Goal: Ask a question

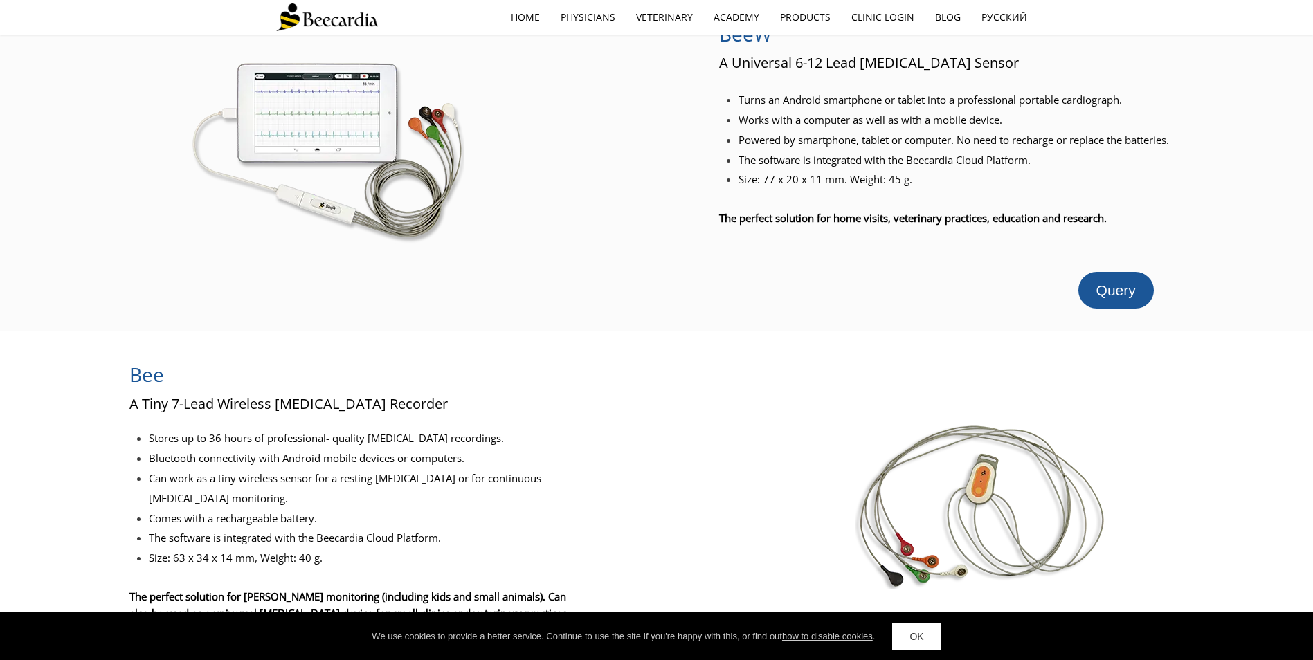
scroll to position [69, 0]
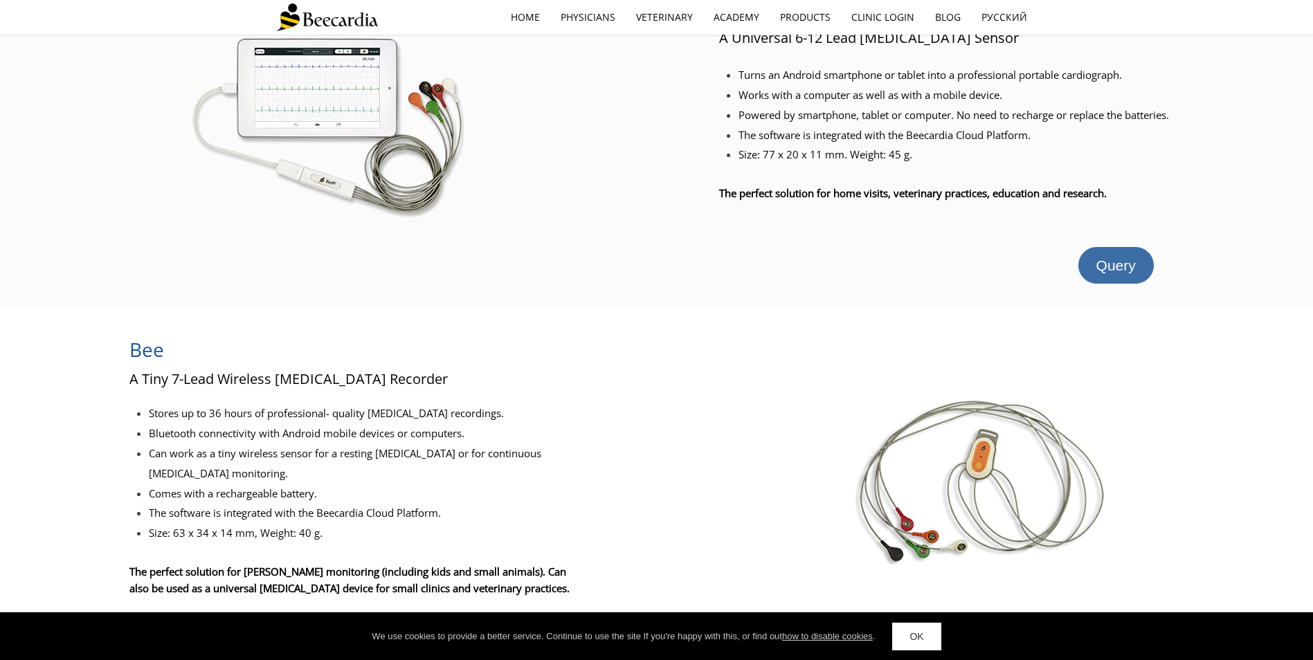
click at [1101, 273] on span "Query" at bounding box center [1115, 266] width 39 height 16
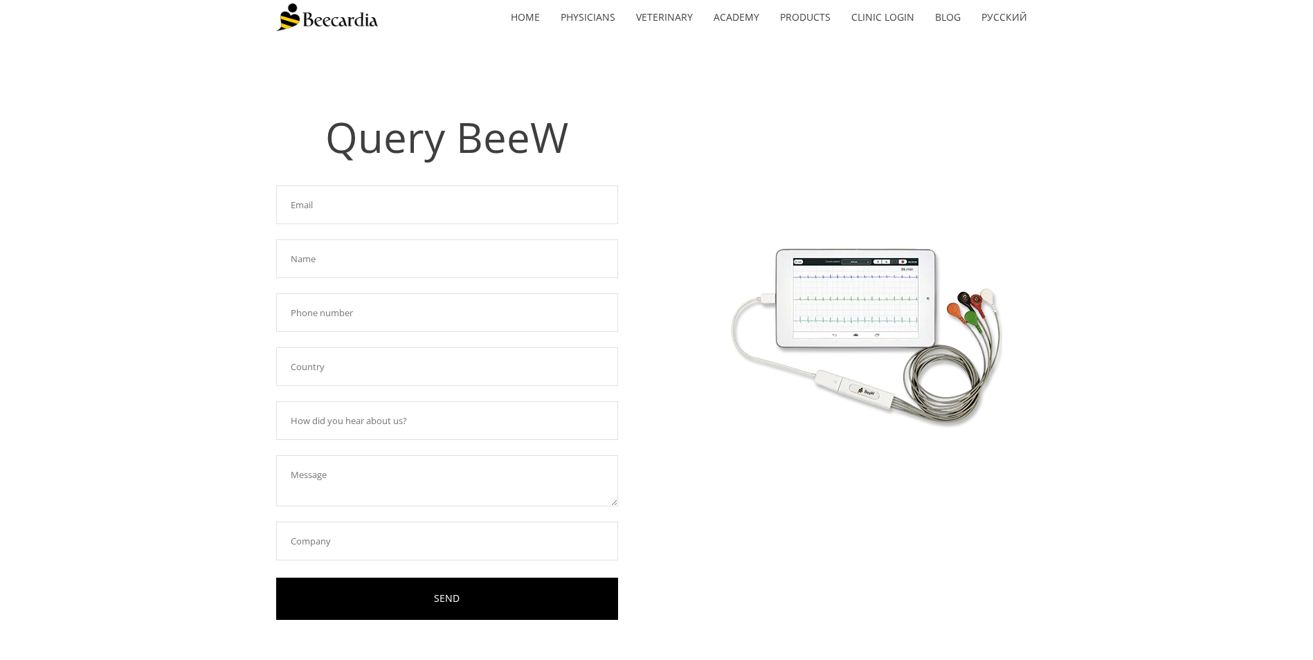
click at [347, 206] on input "text" at bounding box center [447, 205] width 342 height 39
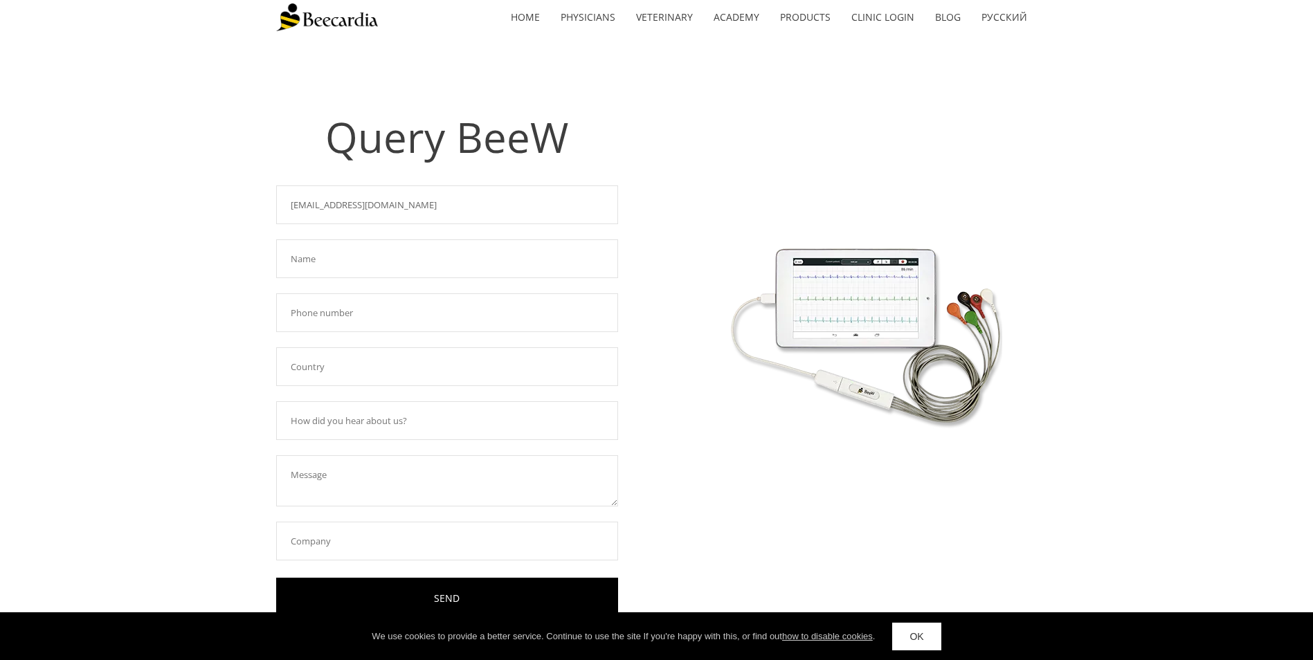
type input "[EMAIL_ADDRESS][DOMAIN_NAME]"
type input "[PERSON_NAME]"
type input "[GEOGRAPHIC_DATA]"
type input "Collegae"
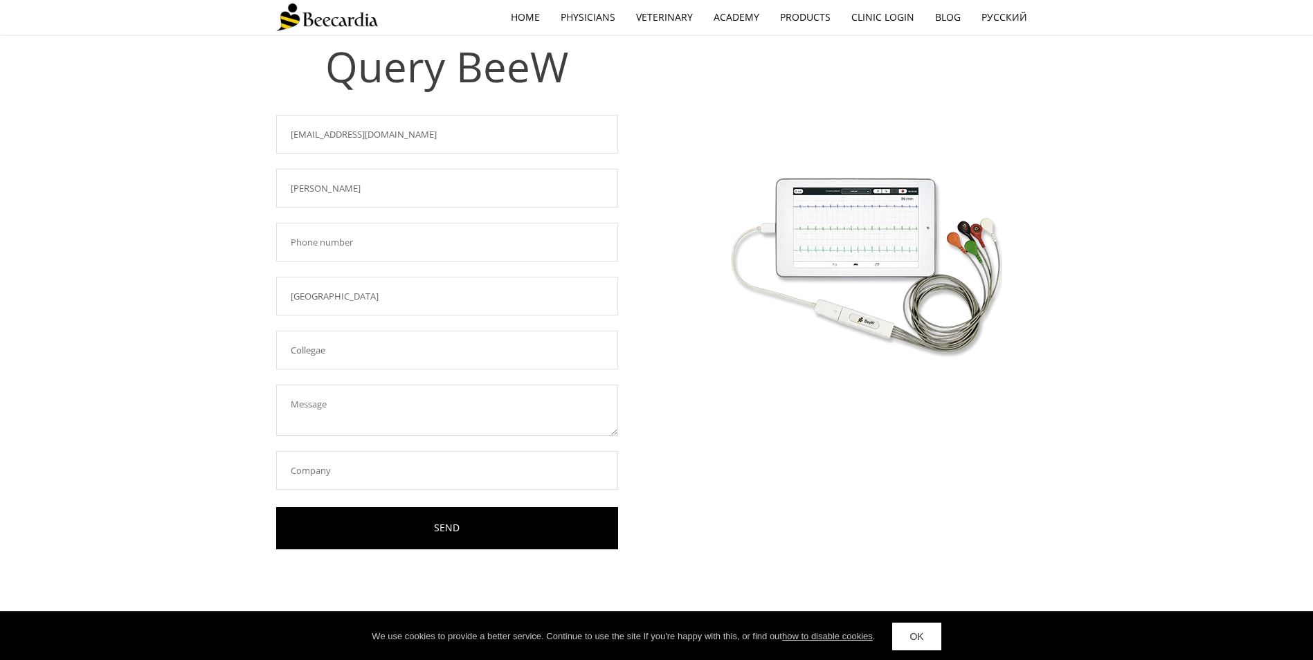
scroll to position [175, 0]
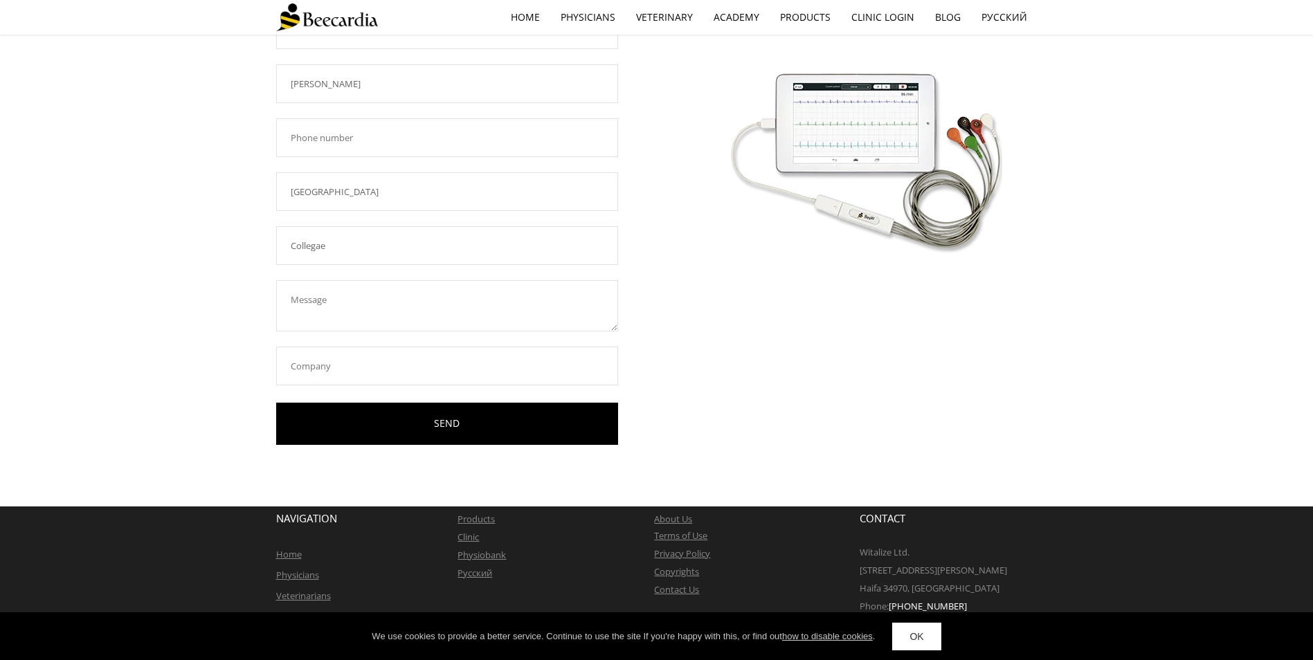
click at [450, 376] on input "text" at bounding box center [447, 366] width 342 height 39
type input "I"
type input "Evidensia Dierenziekenhuis Nieuwegein"
click at [376, 293] on textarea at bounding box center [447, 305] width 342 height 51
click at [300, 294] on textarea at bounding box center [447, 305] width 342 height 51
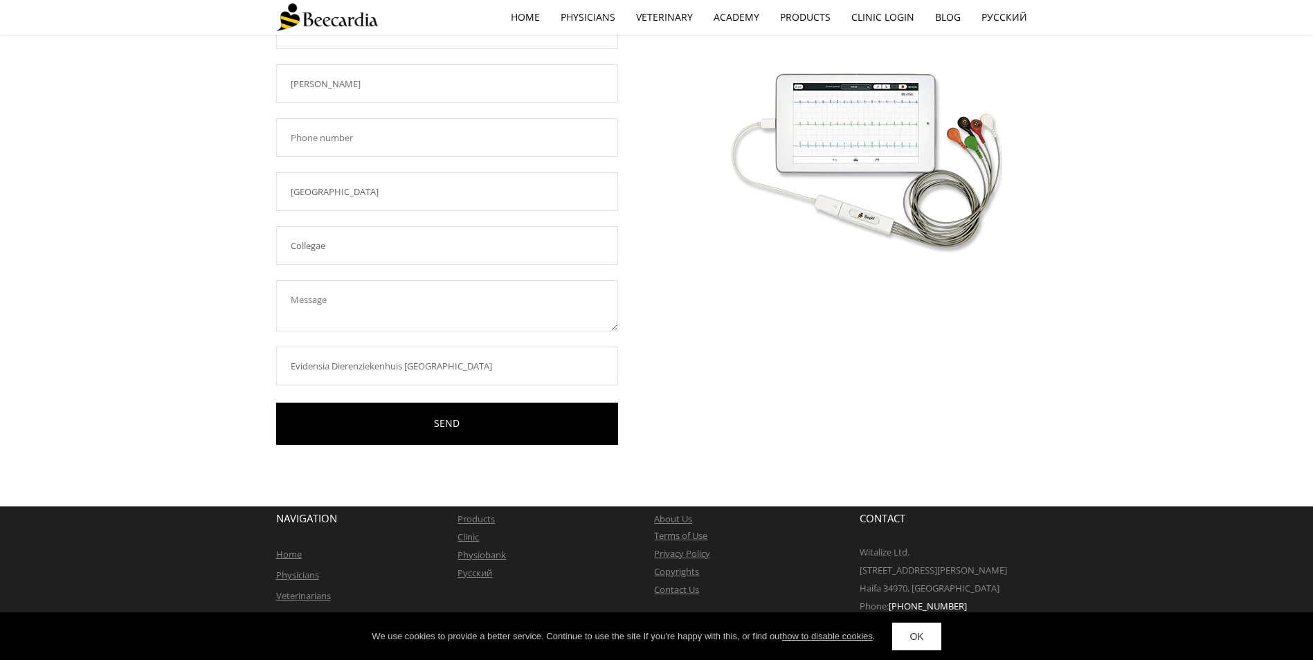
paste textarea "At our cardiology department (Evidensia Dierenziekenhuis Nieuwegein, Netherland…"
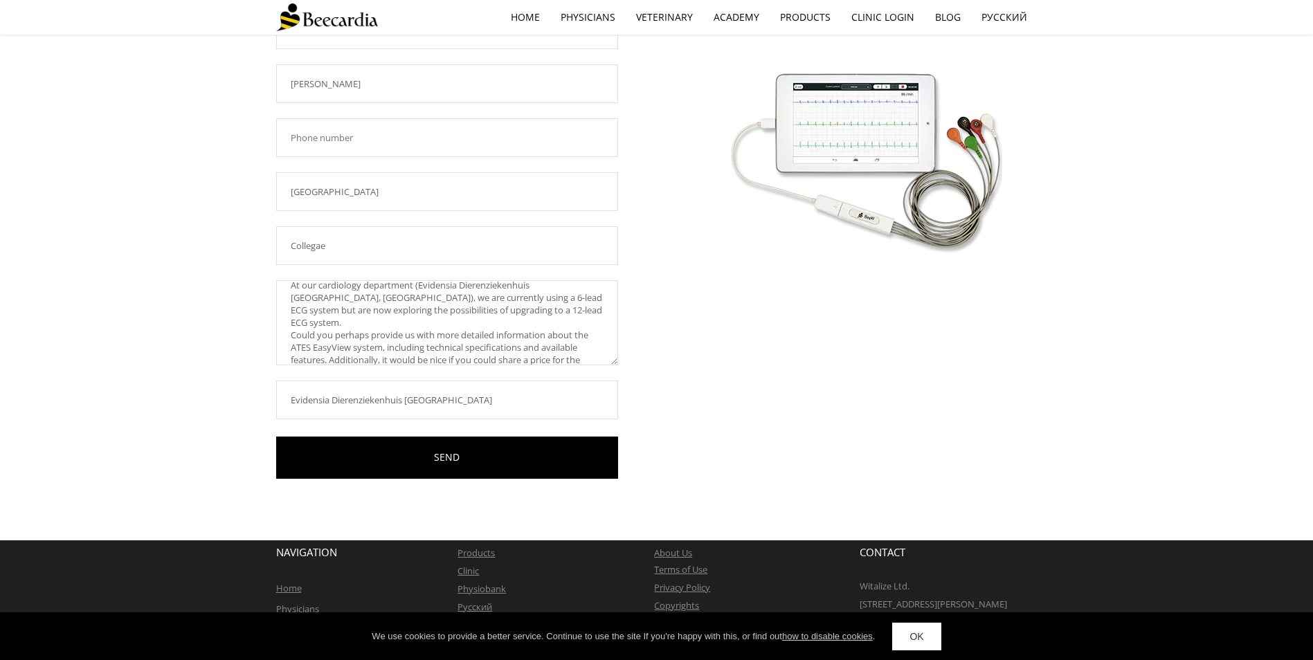
scroll to position [0, 0]
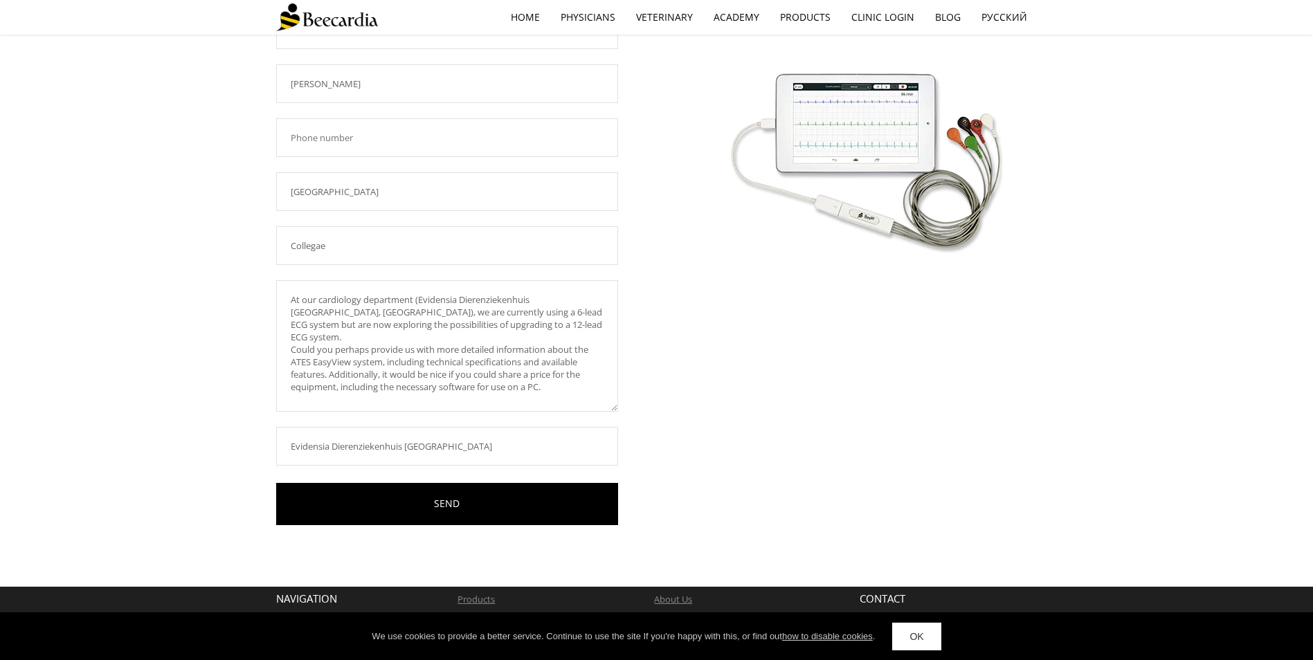
drag, startPoint x: 613, startPoint y: 327, endPoint x: 629, endPoint y: 417, distance: 91.4
click at [629, 417] on div "Query BeeW Required field! dinand.favier@evidensia.nl Required field! Dinand Fa…" at bounding box center [656, 256] width 761 height 662
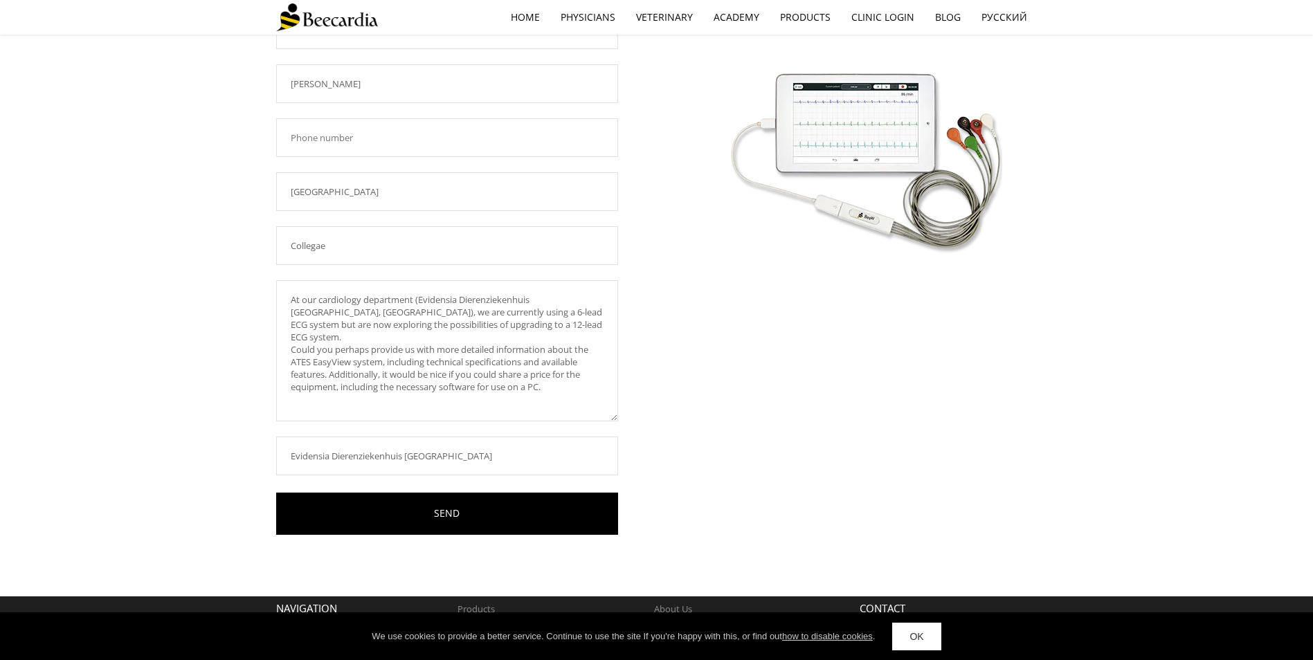
click at [287, 302] on textarea "At our cardiology department (Evidensia Dierenziekenhuis Nieuwegein, Netherland…" at bounding box center [447, 350] width 342 height 141
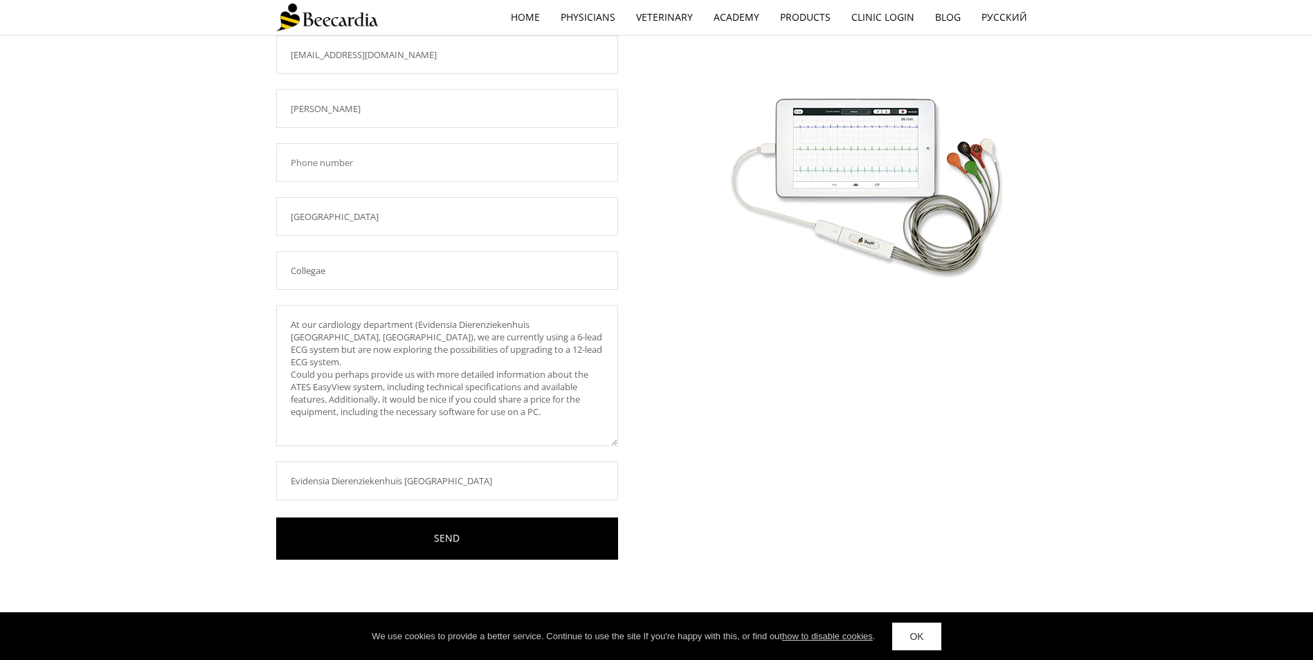
scroll to position [175, 0]
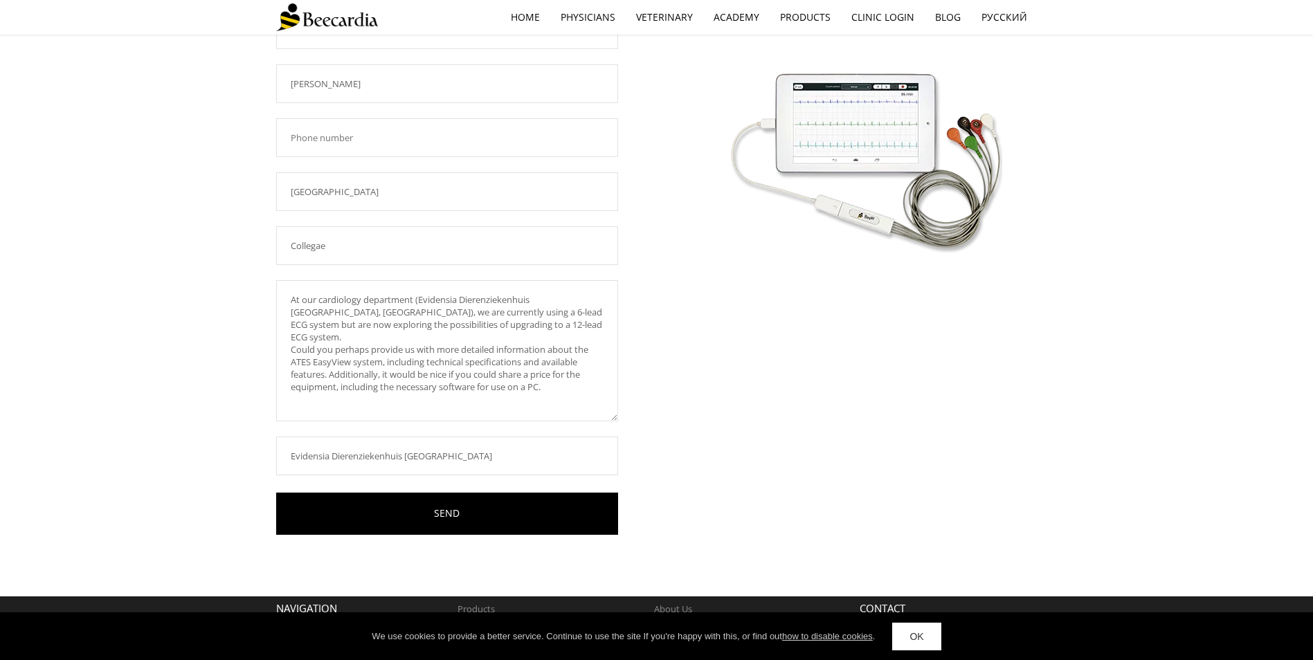
click at [417, 297] on textarea "At our cardiology department (Evidensia Dierenziekenhuis Nieuwegein, Netherland…" at bounding box center [447, 350] width 342 height 141
drag, startPoint x: 383, startPoint y: 362, endPoint x: 276, endPoint y: 359, distance: 107.4
click at [276, 359] on textarea "At our cardiology department Veterinary Medicine (Evidensia Dierenziekenhuis Ni…" at bounding box center [447, 350] width 342 height 141
click at [521, 377] on textarea "At our cardiology department Veterinary Medicine (Evidensia Dierenziekenhuis Ni…" at bounding box center [447, 350] width 342 height 141
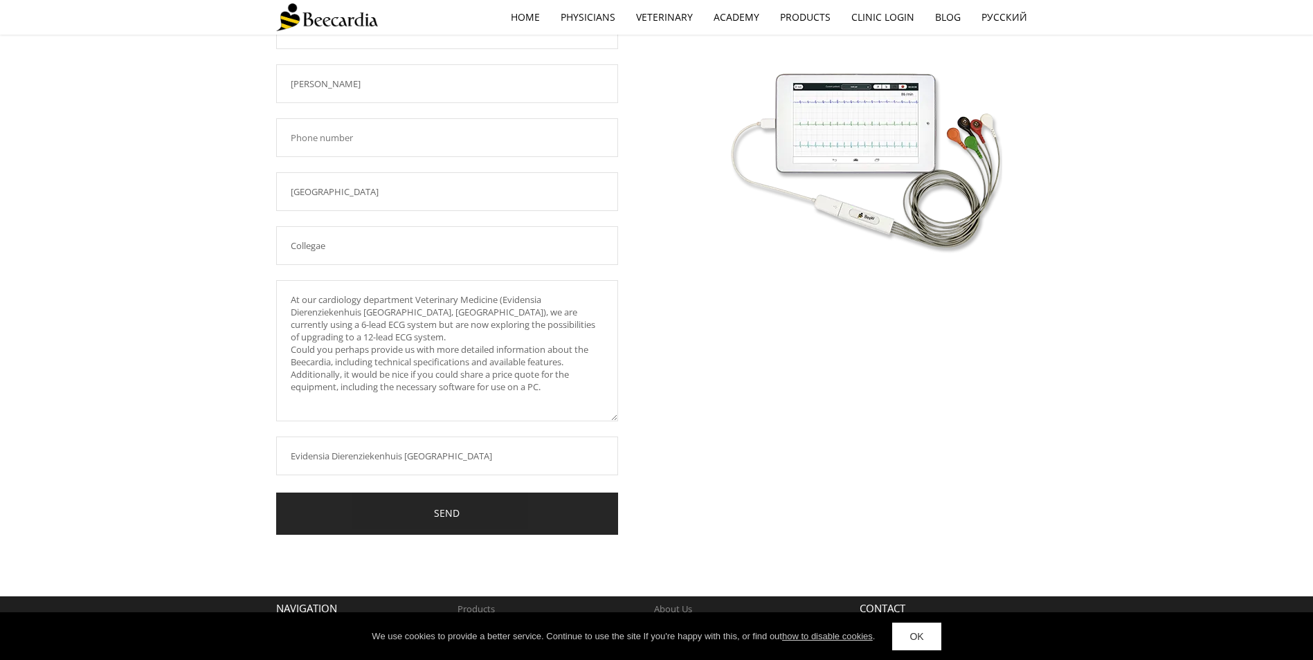
scroll to position [244, 0]
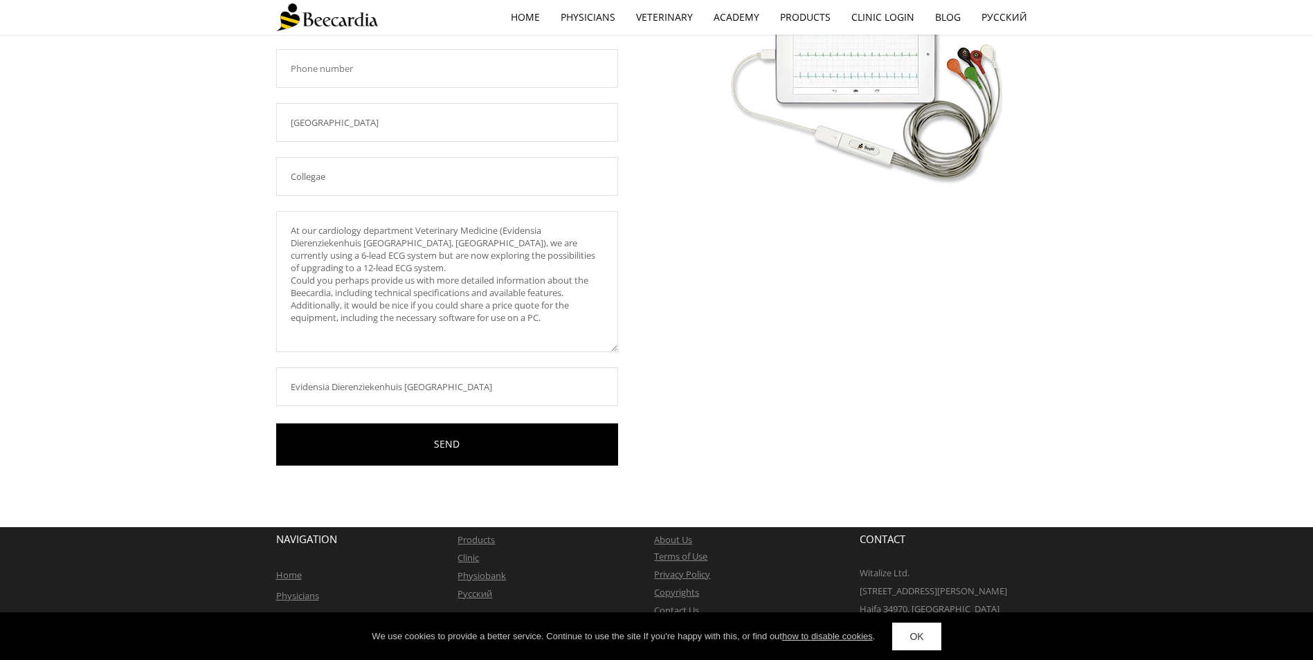
drag, startPoint x: 561, startPoint y: 320, endPoint x: 271, endPoint y: 210, distance: 309.6
click at [271, 210] on div "Query BeeW Required field! dinand.favier@evidensia.nl Required field! Dinand Fa…" at bounding box center [656, 158] width 1313 height 737
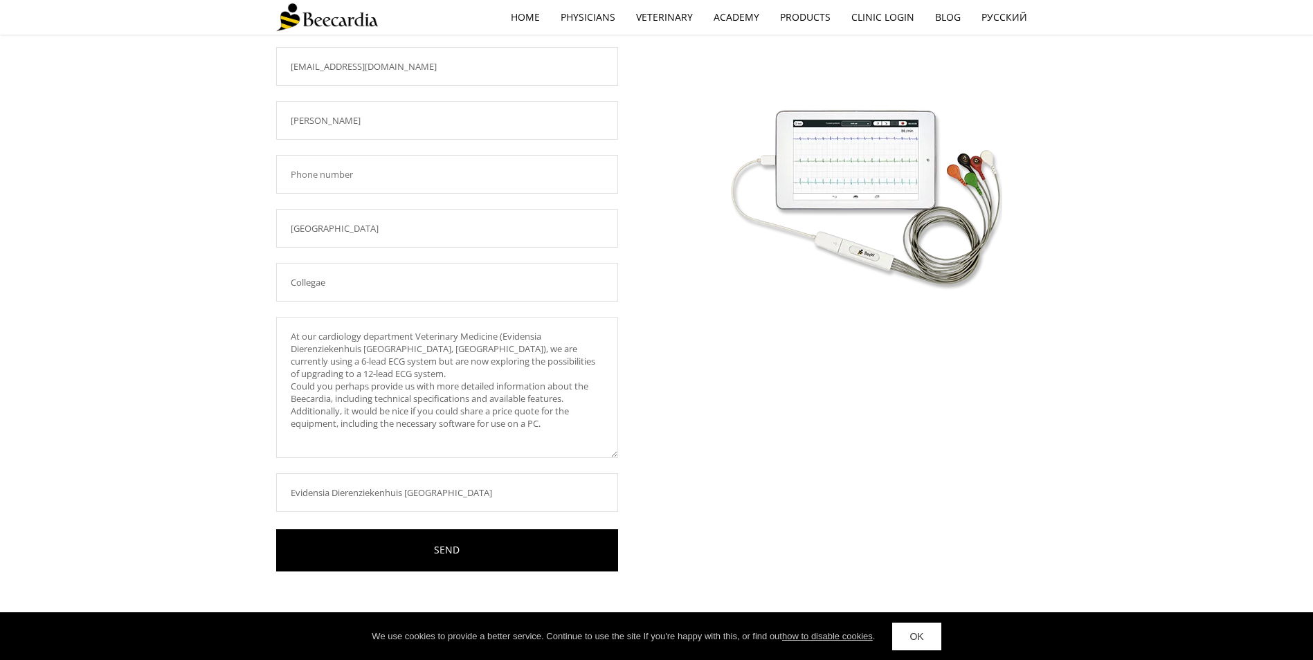
scroll to position [265, 0]
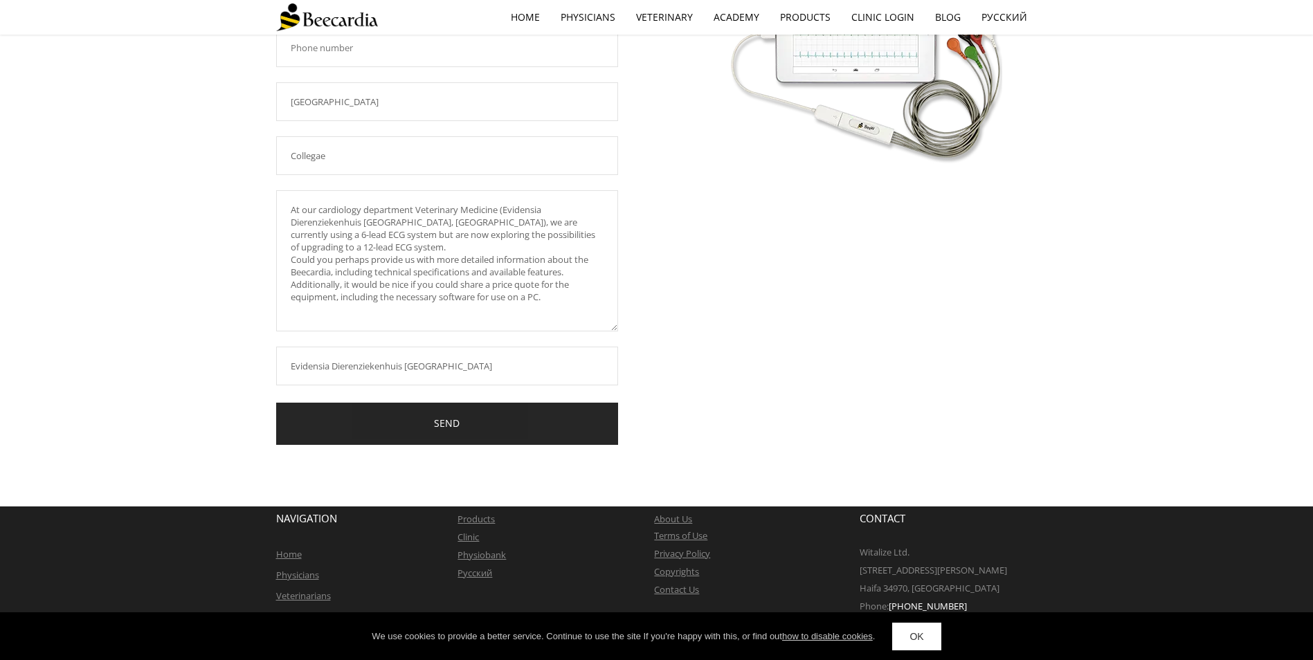
type textarea "At our cardiology department Veterinary Medicine (Evidensia Dierenziekenhuis Ni…"
click at [426, 429] on link "SEND" at bounding box center [447, 424] width 342 height 42
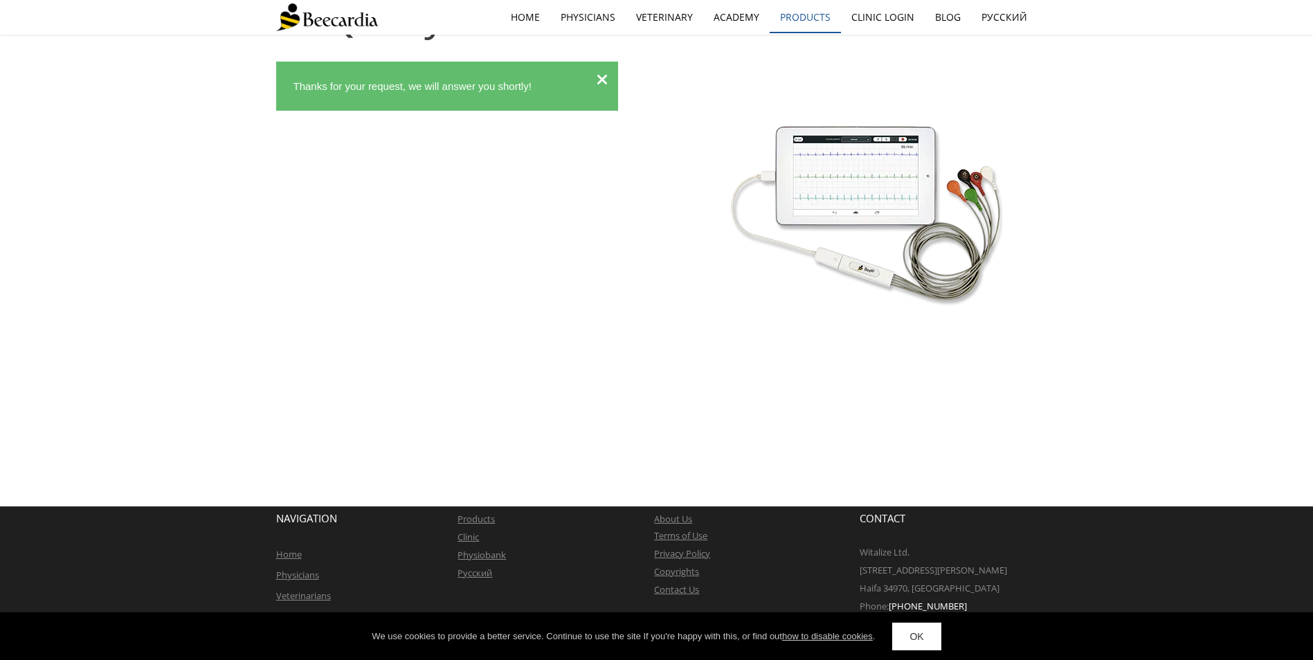
scroll to position [0, 0]
